Goal: Transaction & Acquisition: Subscribe to service/newsletter

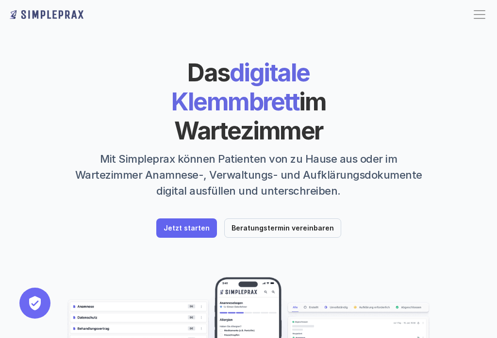
click at [196, 219] on link "Jetzt starten" at bounding box center [186, 228] width 61 height 19
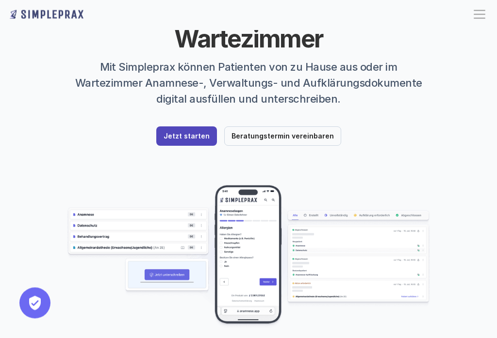
scroll to position [93, 0]
click at [93, 185] on img at bounding box center [248, 256] width 364 height 144
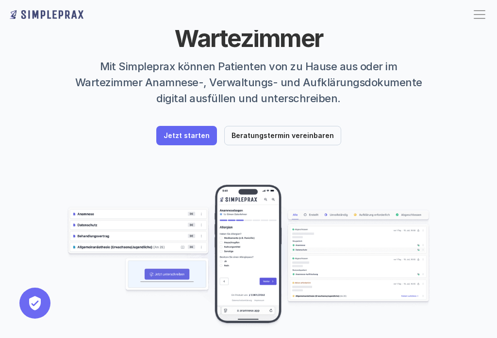
click at [176, 245] on img at bounding box center [248, 256] width 364 height 144
click at [189, 132] on p "Jetzt starten" at bounding box center [186, 136] width 46 height 8
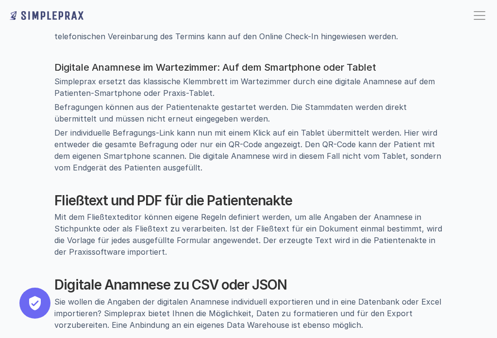
scroll to position [833, 0]
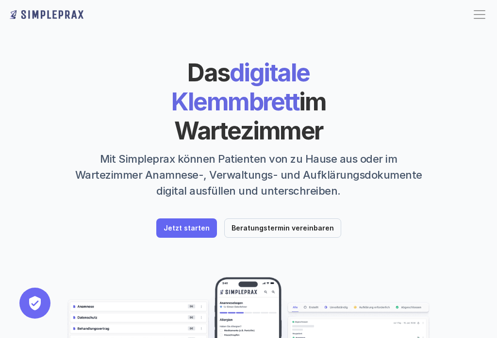
click at [196, 219] on link "Jetzt starten" at bounding box center [186, 228] width 61 height 19
click at [196, 225] on p "Jetzt starten" at bounding box center [186, 229] width 46 height 8
